Goal: Information Seeking & Learning: Understand process/instructions

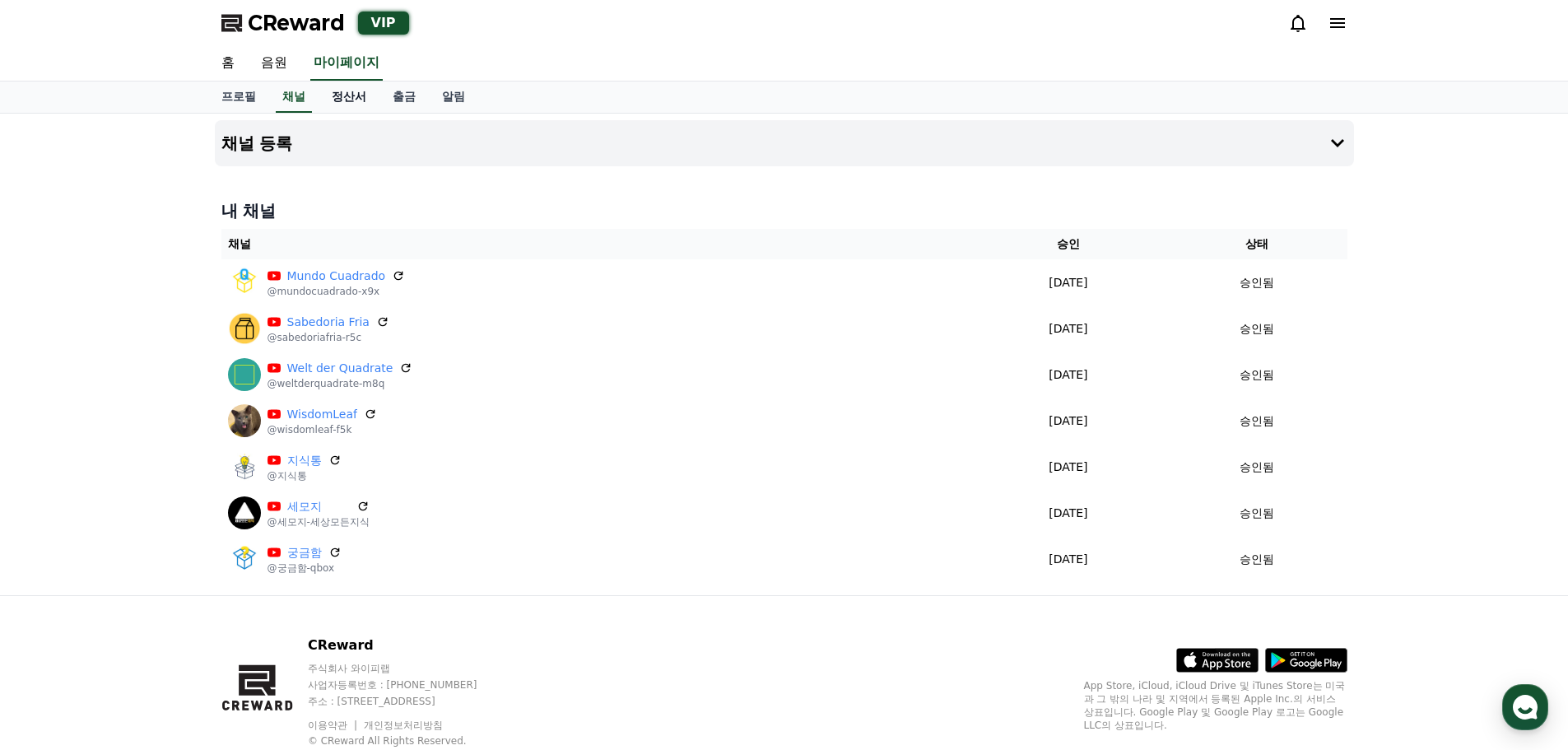
click at [343, 98] on link "정산서" at bounding box center [349, 97] width 61 height 31
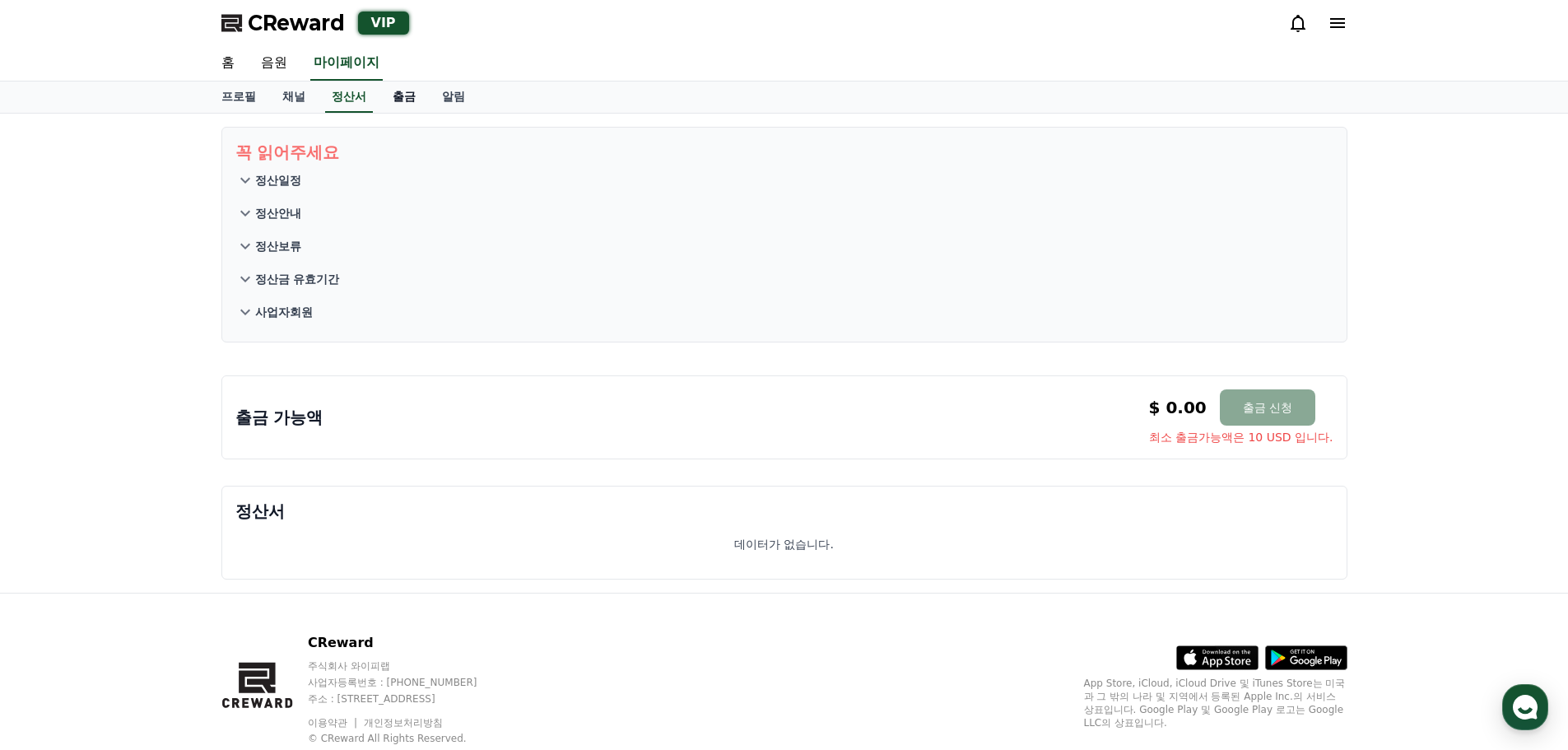
click at [394, 96] on link "출금" at bounding box center [404, 97] width 49 height 31
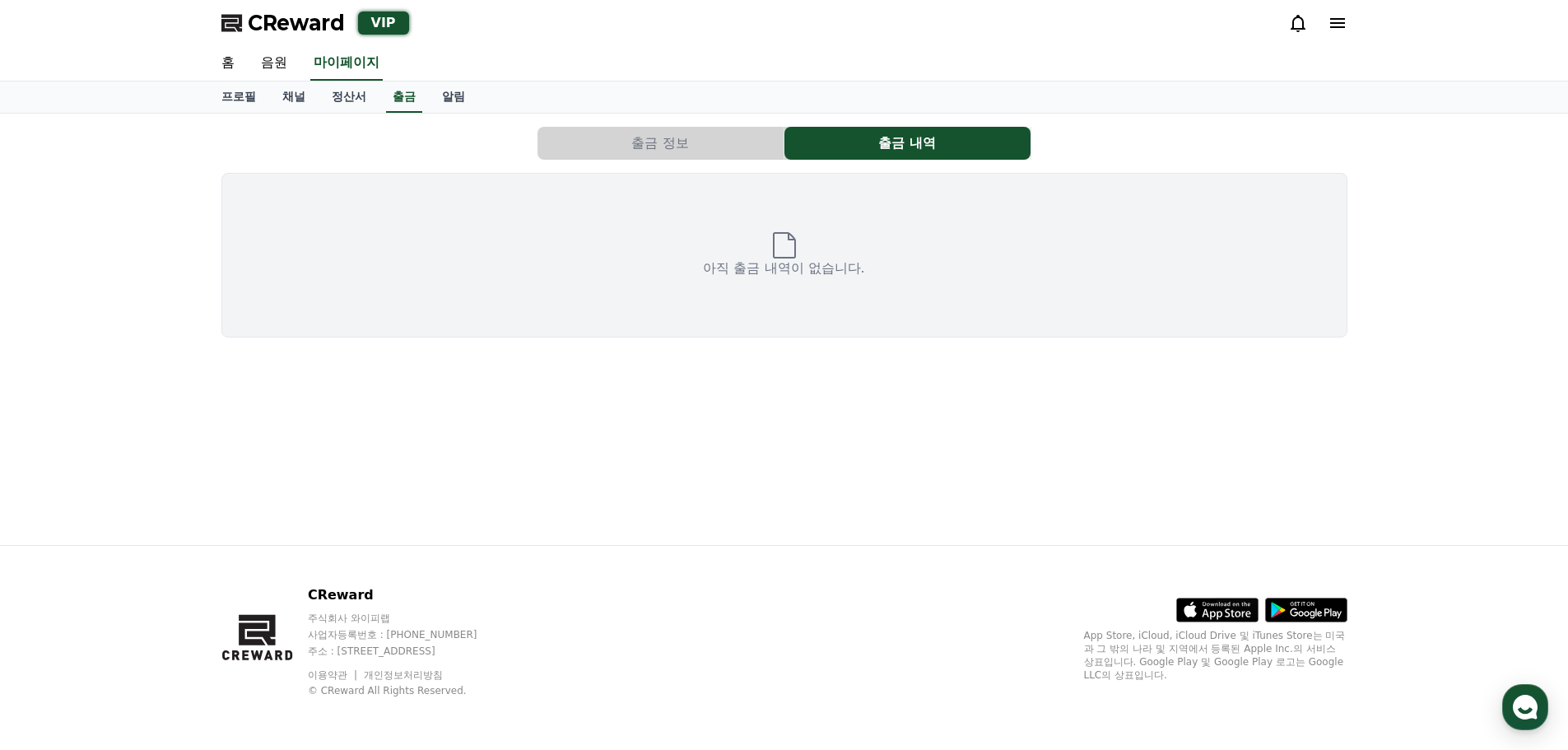
click at [696, 141] on button "출금 정보" at bounding box center [661, 143] width 246 height 33
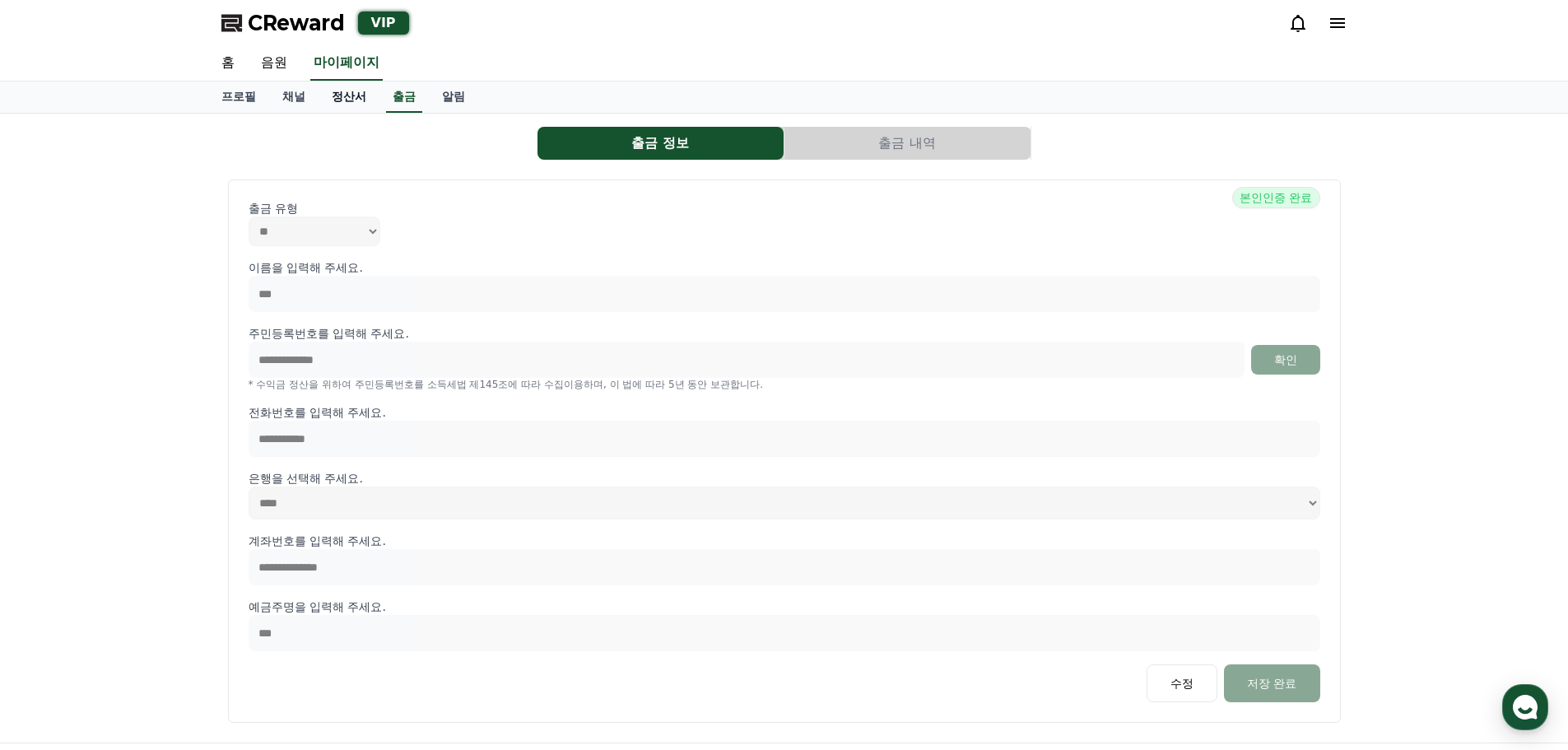
click at [353, 95] on link "정산서" at bounding box center [349, 97] width 61 height 31
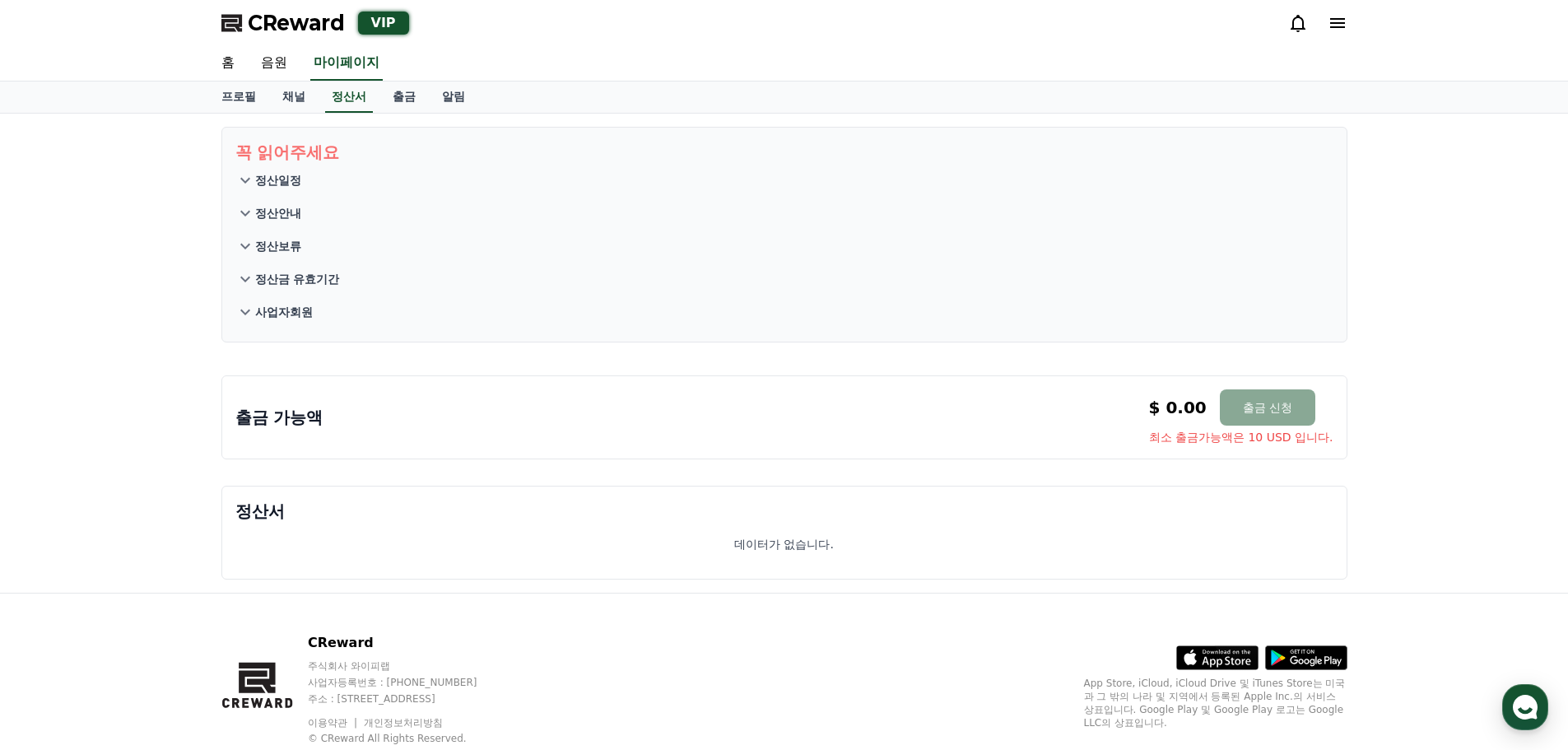
click at [265, 189] on button "정산일정" at bounding box center [784, 180] width 1098 height 33
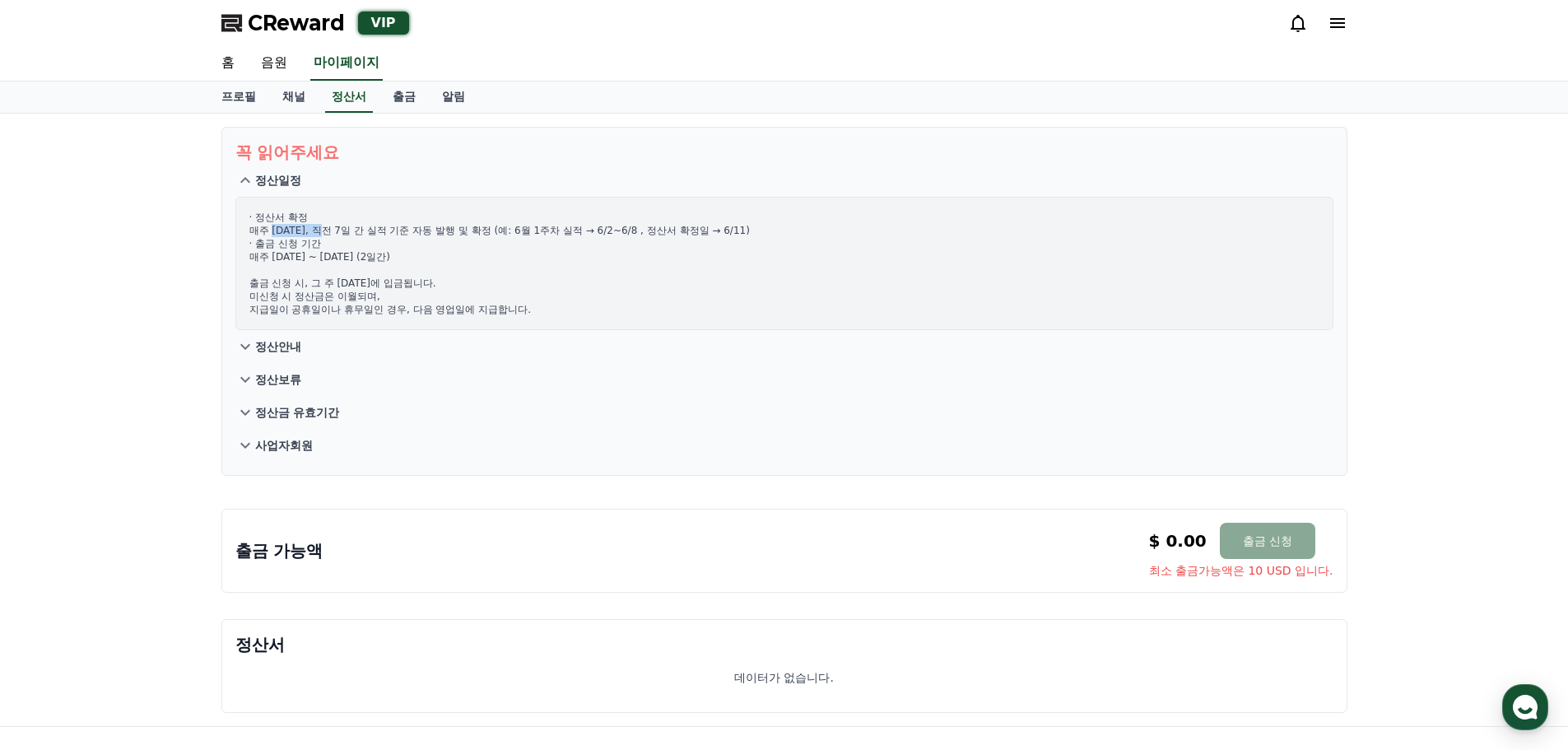
drag, startPoint x: 273, startPoint y: 232, endPoint x: 336, endPoint y: 228, distance: 63.1
click at [336, 228] on p "· 정산서 확정 매주 [DATE], 직전 7일 간 실적 기준 자동 발행 및 확정 (예: 6월 1주차 실적 → 6/2~6/8 , 정산서 확정일 …" at bounding box center [784, 263] width 1070 height 105
click at [1469, 145] on div "꼭 읽어주세요 정산일정 · 정산서 확정 매주 [DATE], 직전 7일 간 실적 기준 자동 발행 및 확정 (예: 6월 1주차 실적 → 6/2~6…" at bounding box center [784, 419] width 1568 height 612
